Goal: Find specific page/section: Find specific page/section

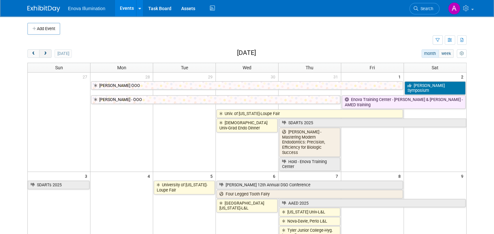
click at [43, 52] on span "next" at bounding box center [45, 54] width 5 height 4
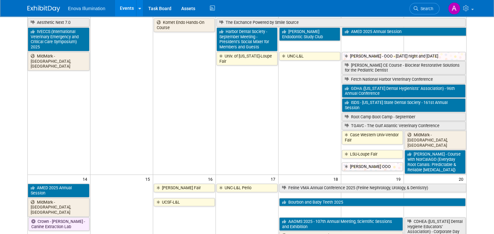
scroll to position [131, 0]
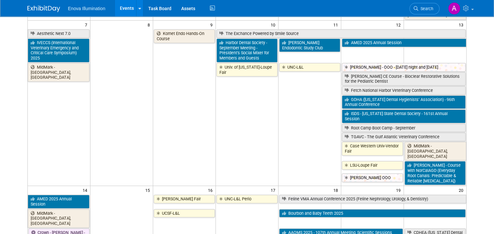
click at [93, 44] on td at bounding box center [121, 107] width 63 height 156
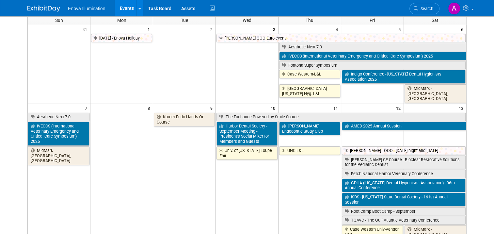
scroll to position [0, 0]
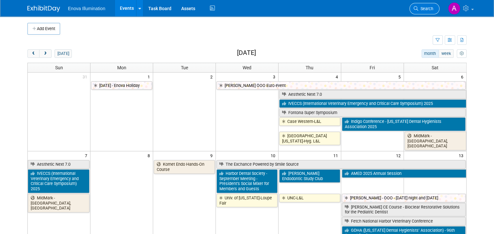
click at [432, 7] on span "Search" at bounding box center [425, 8] width 15 height 5
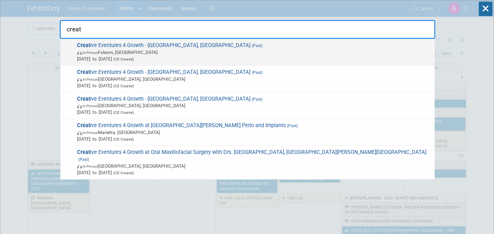
type input "creat"
click at [93, 47] on span "Creat ive Eventures 4 Growth - Folsom, CA (Past) In-Person Folsom, CA Jun 13, 2…" at bounding box center [253, 52] width 356 height 20
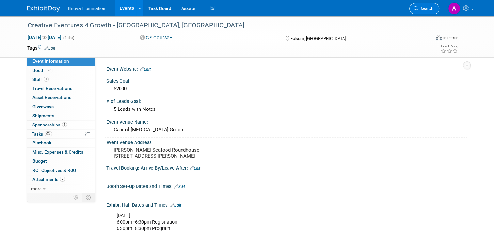
click at [426, 8] on span "Search" at bounding box center [425, 8] width 15 height 5
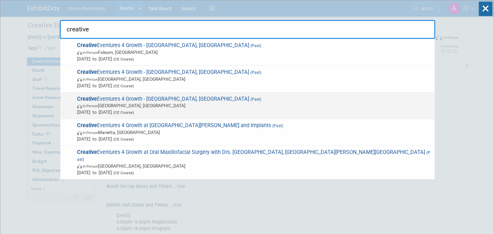
type input "creative"
click at [90, 98] on strong "Creative" at bounding box center [87, 99] width 20 height 6
